Goal: Check status: Check status

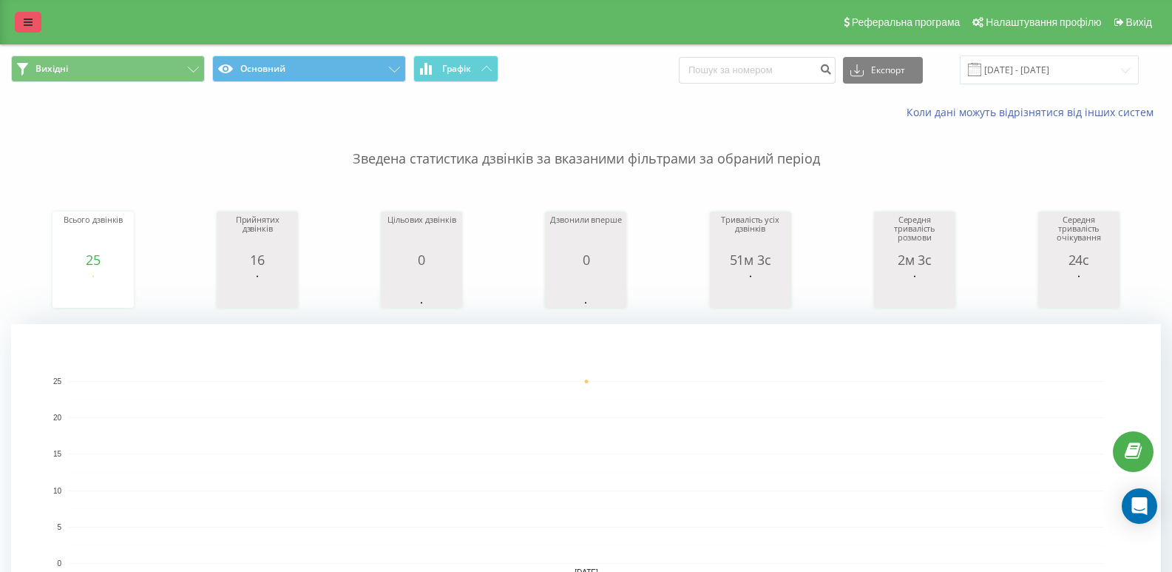
click at [27, 23] on icon at bounding box center [28, 22] width 9 height 10
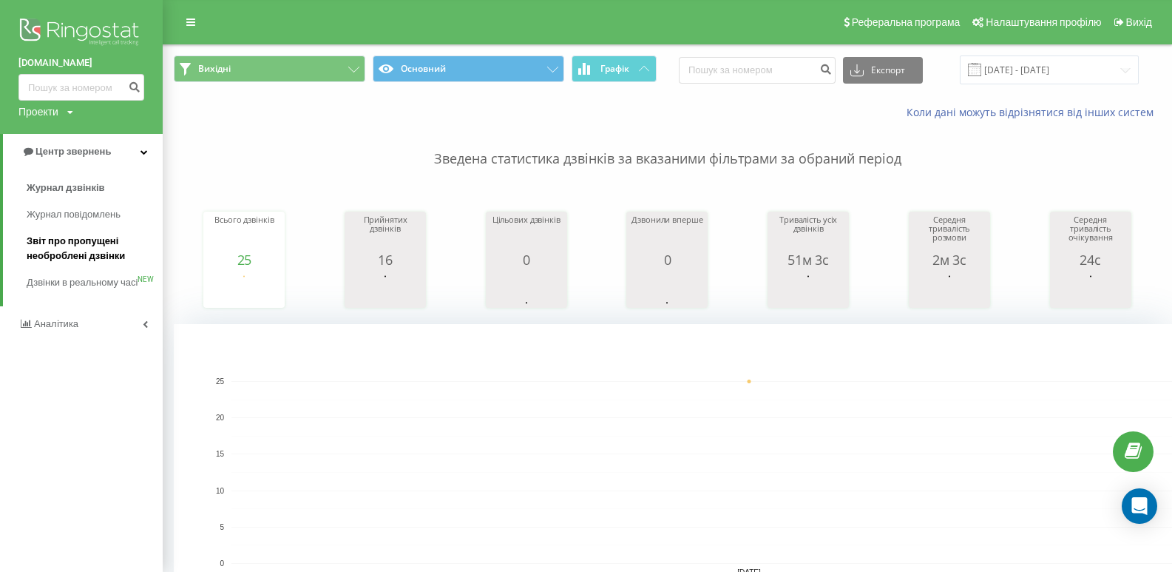
click at [80, 245] on span "Звіт про пропущені необроблені дзвінки" at bounding box center [91, 249] width 129 height 30
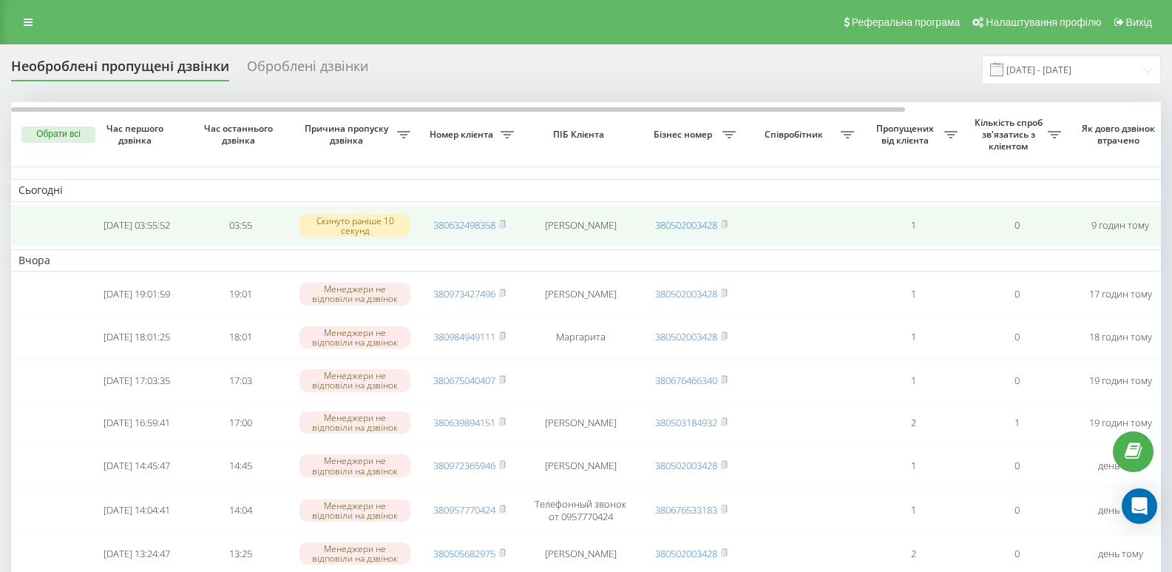
click at [588, 226] on td "Olga" at bounding box center [580, 225] width 118 height 41
click at [577, 226] on td "Olga" at bounding box center [580, 225] width 118 height 41
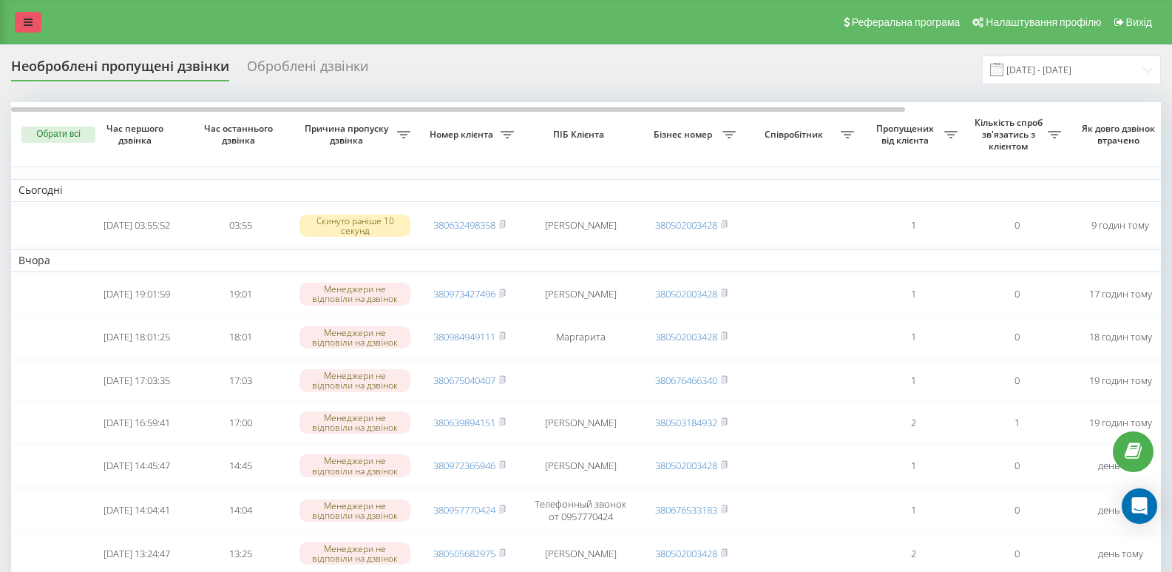
click at [33, 20] on link at bounding box center [28, 22] width 27 height 21
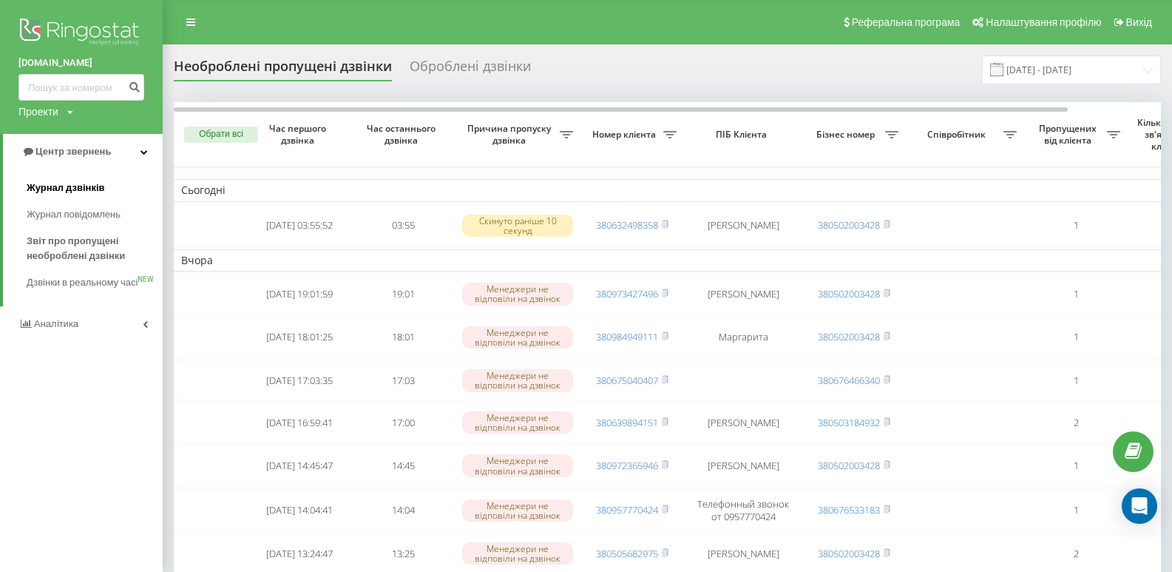
click at [94, 182] on span "Журнал дзвінків" at bounding box center [66, 187] width 78 height 15
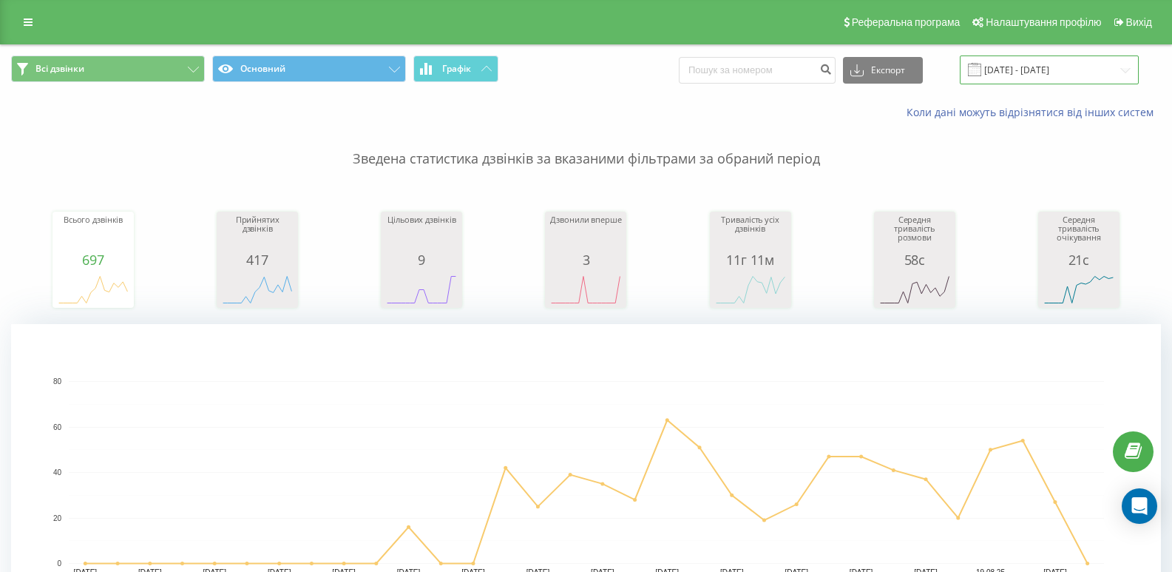
click at [1080, 71] on input "[DATE] - [DATE]" at bounding box center [1049, 69] width 179 height 29
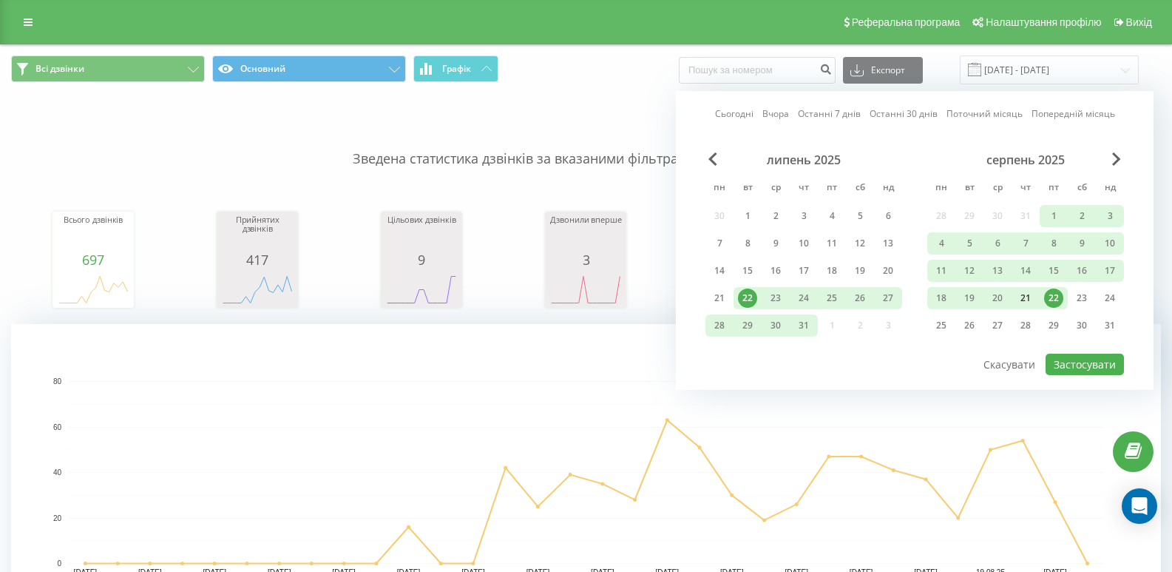
click at [1026, 296] on div "21" at bounding box center [1025, 297] width 19 height 19
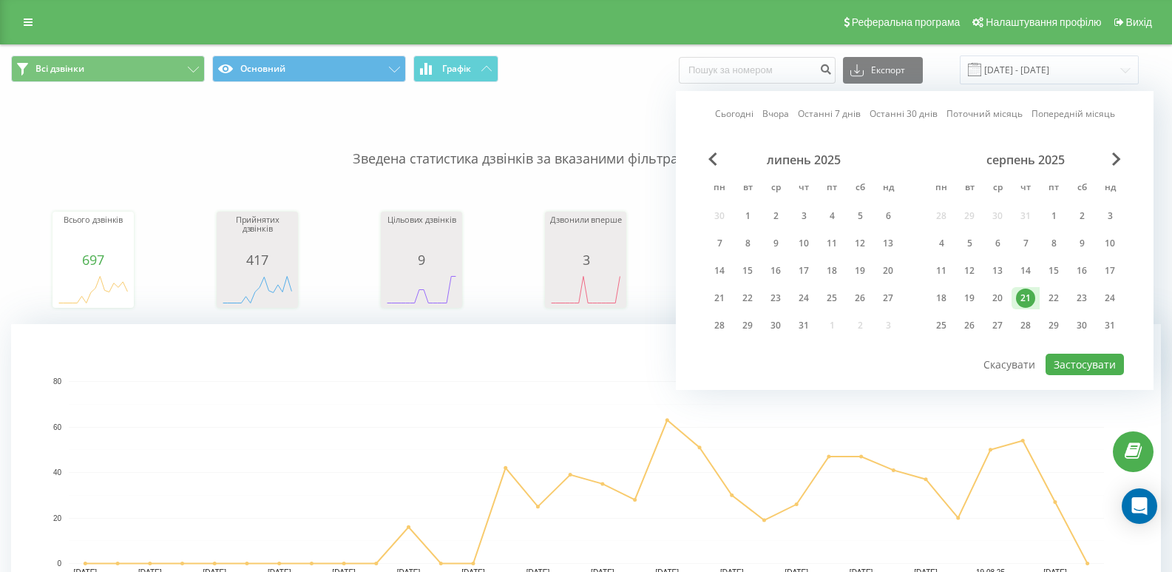
click at [1026, 296] on div "21" at bounding box center [1025, 297] width 19 height 19
click at [1076, 364] on button "Застосувати" at bounding box center [1084, 363] width 78 height 21
type input "[DATE] - [DATE]"
